Goal: Check status: Check status

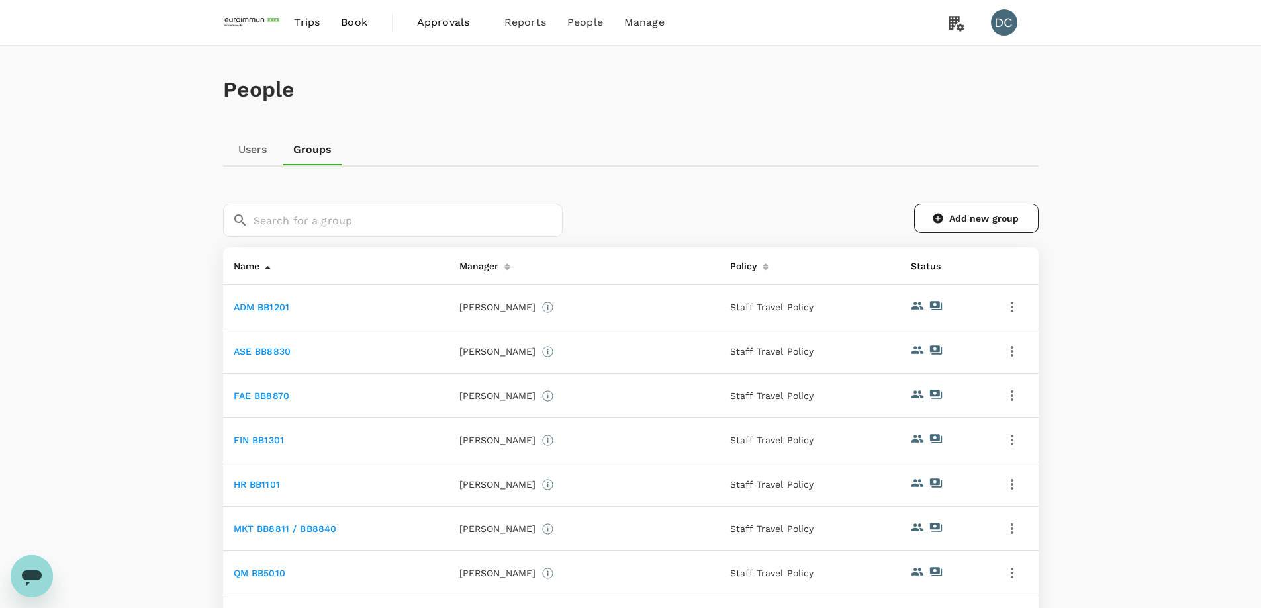
click at [38, 570] on icon "Open messaging window" at bounding box center [32, 577] width 24 height 24
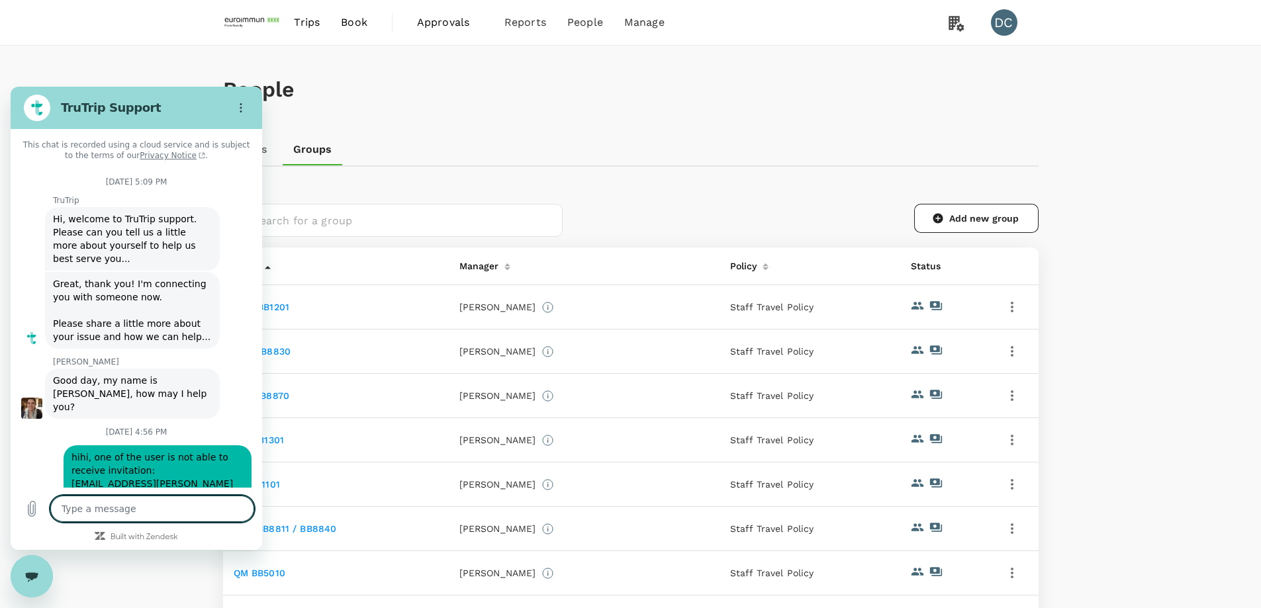
scroll to position [1179, 0]
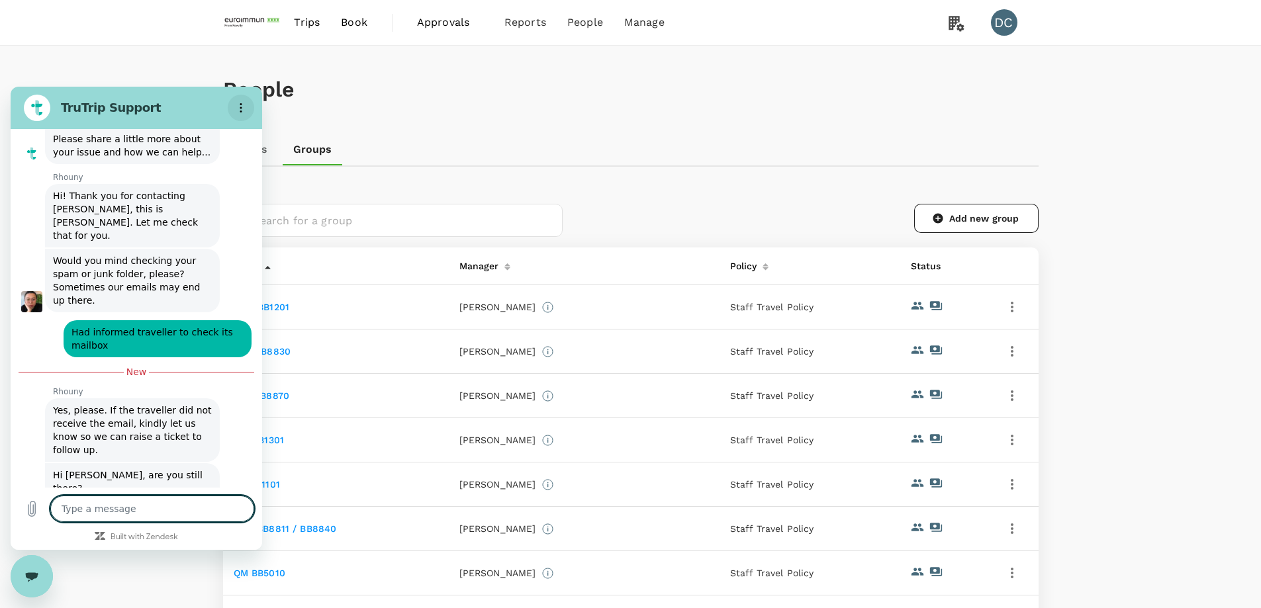
click at [242, 107] on icon "Options menu" at bounding box center [241, 108] width 11 height 11
click at [362, 104] on div "People" at bounding box center [631, 90] width 816 height 88
click at [298, 29] on span "Trips" at bounding box center [307, 23] width 26 height 16
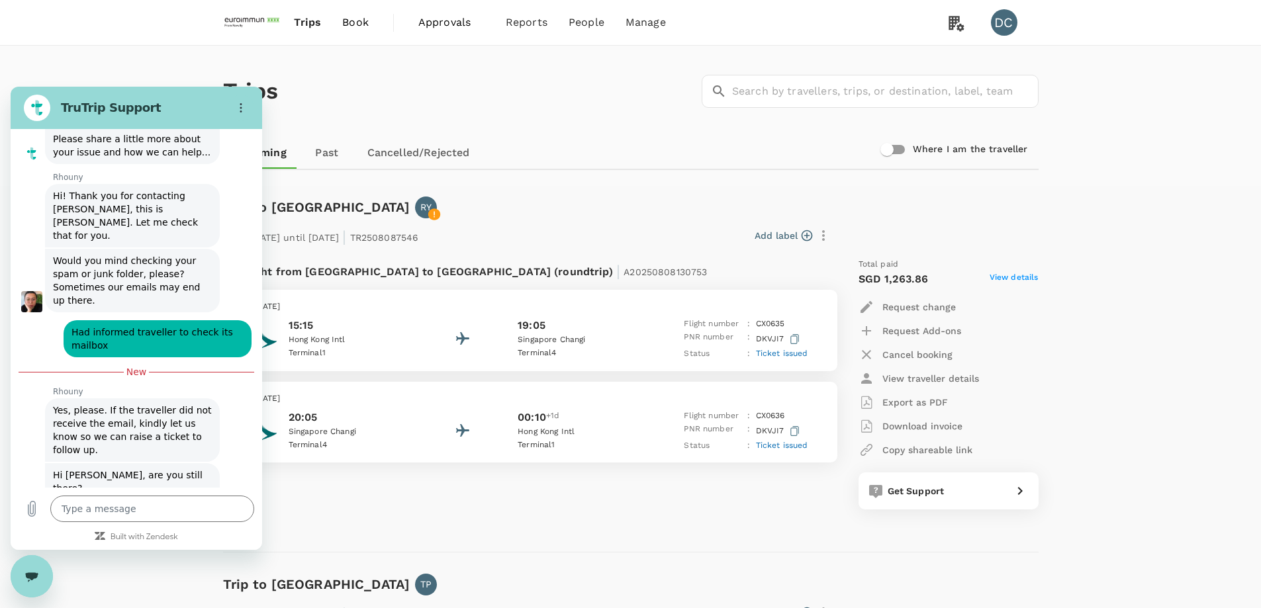
click at [455, 519] on div "Flight from [GEOGRAPHIC_DATA] to [GEOGRAPHIC_DATA] (roundtrip) | A2025080813075…" at bounding box center [523, 384] width 620 height 273
click at [231, 105] on button "Options menu" at bounding box center [241, 108] width 26 height 26
click at [170, 58] on div "Trips ​ ​ Upcoming Past Cancelled/Rejected Where I am the traveller" at bounding box center [630, 116] width 1261 height 140
click at [23, 64] on div "Trips ​ ​ Upcoming Past Cancelled/Rejected Where I am the traveller" at bounding box center [630, 116] width 1261 height 140
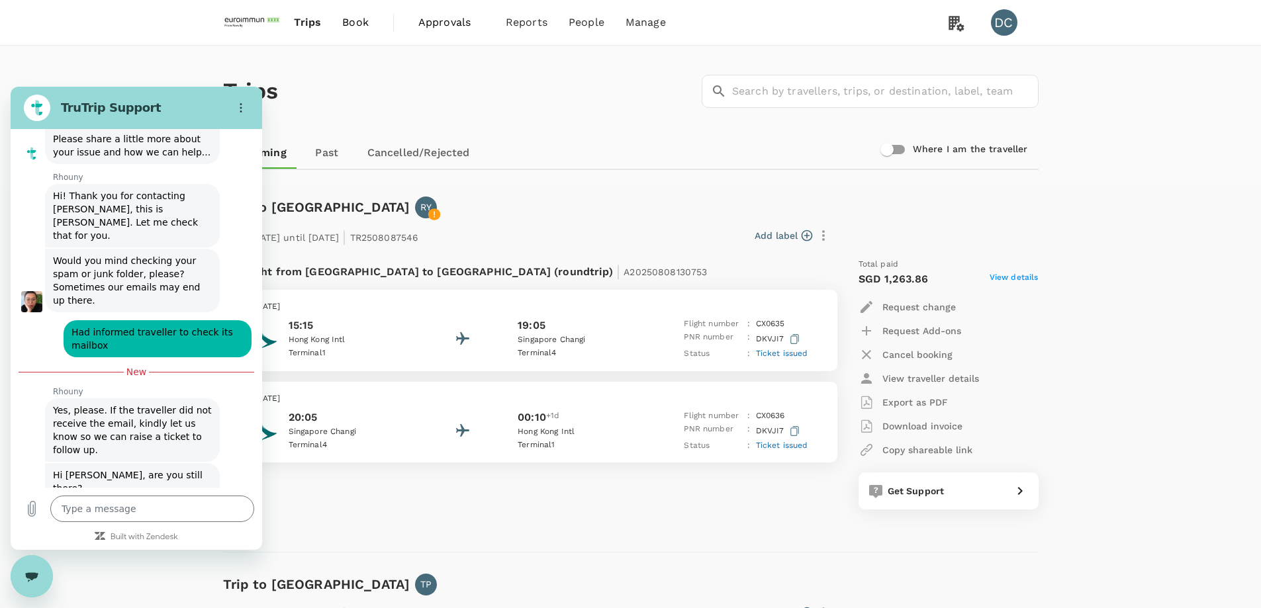
click at [328, 534] on div "Trip to [GEOGRAPHIC_DATA] RY From [DATE] until [DATE] | TR2508087546 Add label …" at bounding box center [626, 363] width 826 height 377
drag, startPoint x: 27, startPoint y: 578, endPoint x: 244, endPoint y: 1163, distance: 624.0
click at [27, 578] on icon "Close messaging window" at bounding box center [32, 577] width 14 height 9
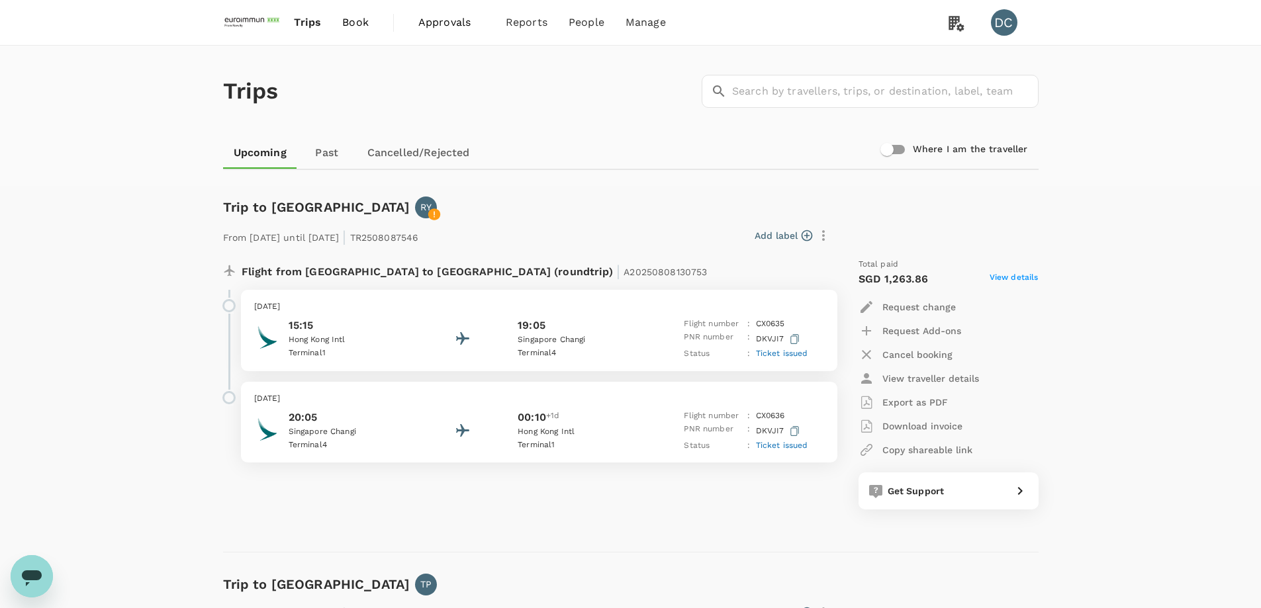
click at [301, 20] on span "Trips" at bounding box center [307, 23] width 27 height 16
type textarea "x"
